Goal: Task Accomplishment & Management: Use online tool/utility

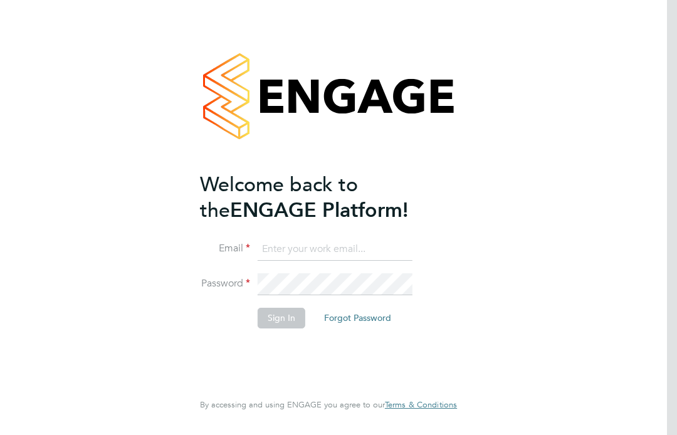
type input "[PERSON_NAME][EMAIL_ADDRESS][PERSON_NAME][DOMAIN_NAME]"
click at [282, 318] on button "Sign In" at bounding box center [282, 318] width 48 height 20
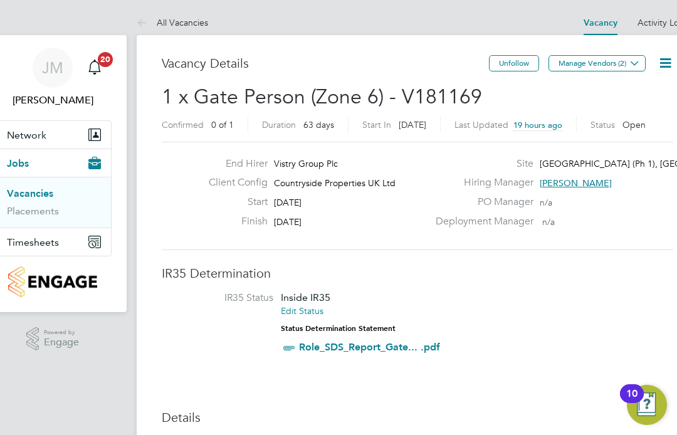
click at [23, 236] on span "Timesheets" at bounding box center [33, 242] width 52 height 12
click at [25, 222] on link "Timesheets" at bounding box center [33, 222] width 52 height 12
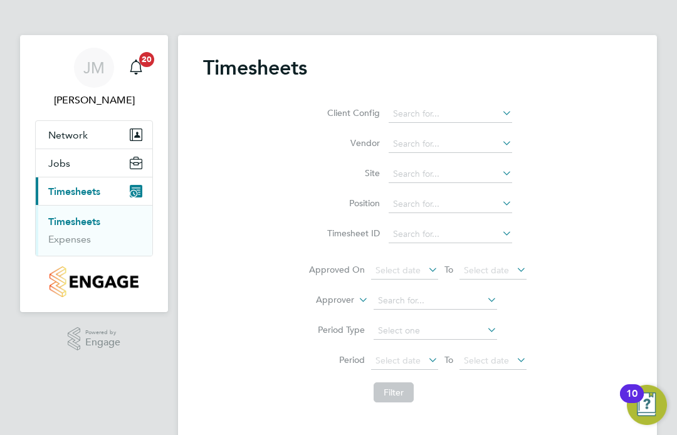
click at [68, 131] on span "Network" at bounding box center [67, 135] width 39 height 12
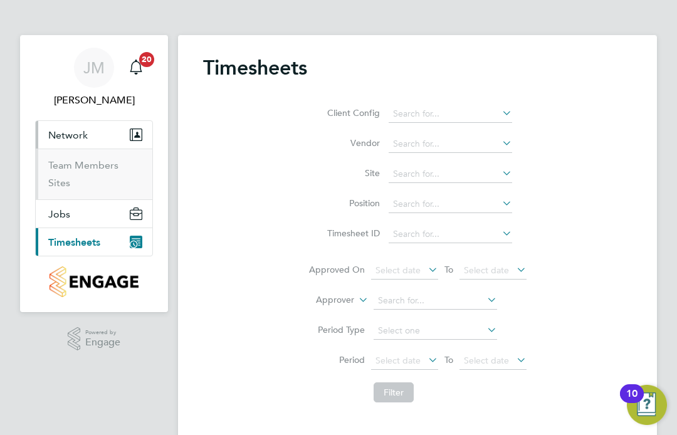
click at [60, 167] on link "Team Members" at bounding box center [83, 165] width 70 height 12
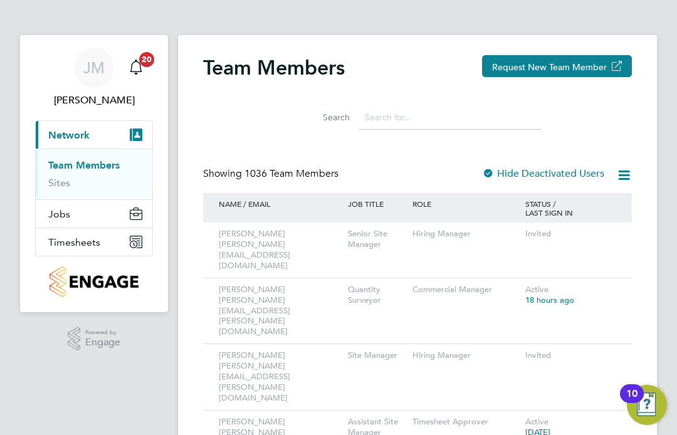
click at [57, 238] on span "Timesheets" at bounding box center [74, 242] width 52 height 12
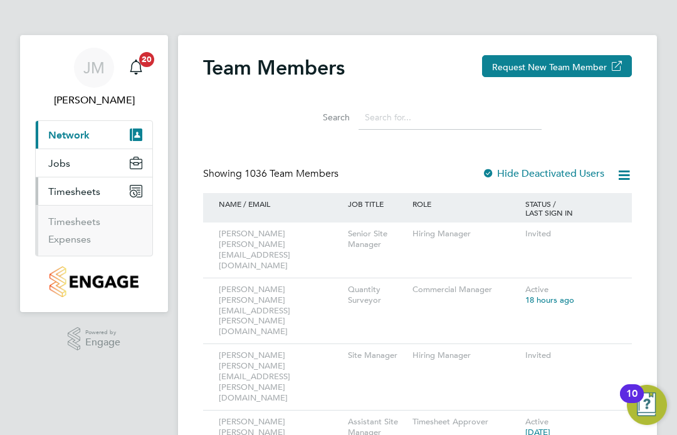
click at [65, 224] on link "Timesheets" at bounding box center [74, 222] width 52 height 12
